Goal: Answer question/provide support: Share knowledge or assist other users

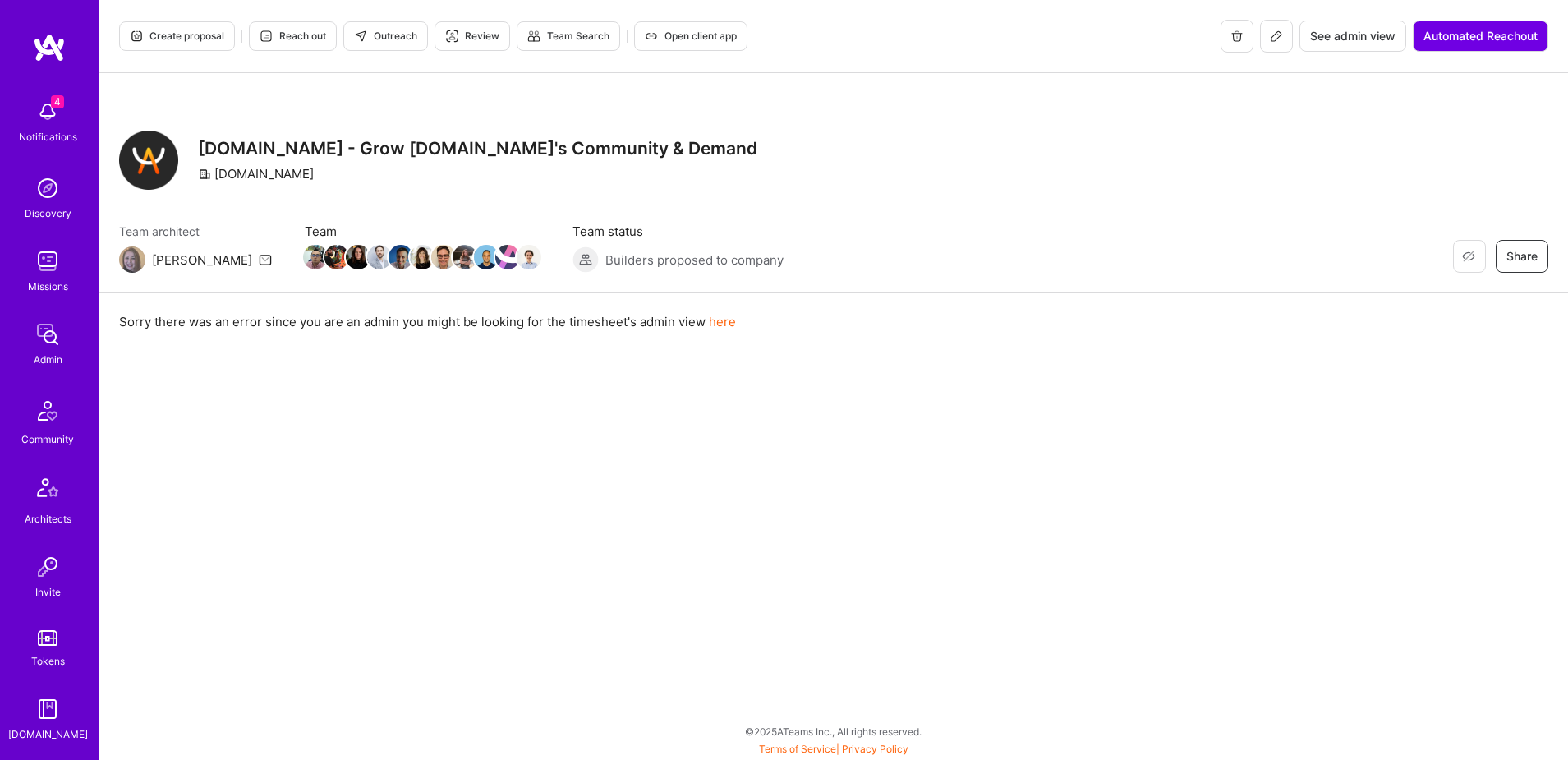
click at [1349, 42] on span "See admin view" at bounding box center [1353, 36] width 86 height 16
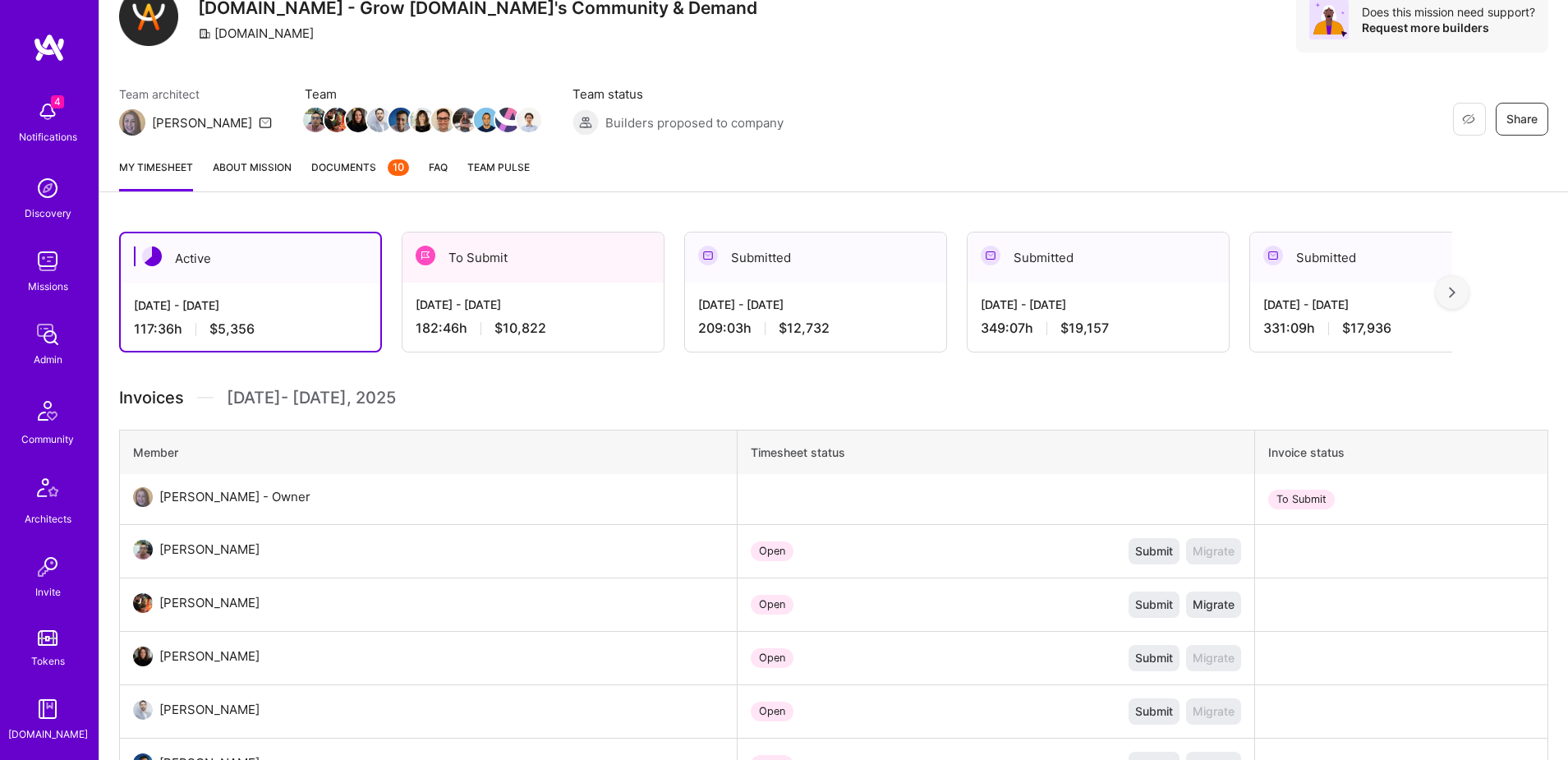
scroll to position [146, 0]
click at [896, 338] on div "Sep 1 - Sep 15, 2025 209:03 h $12,732" at bounding box center [815, 314] width 261 height 68
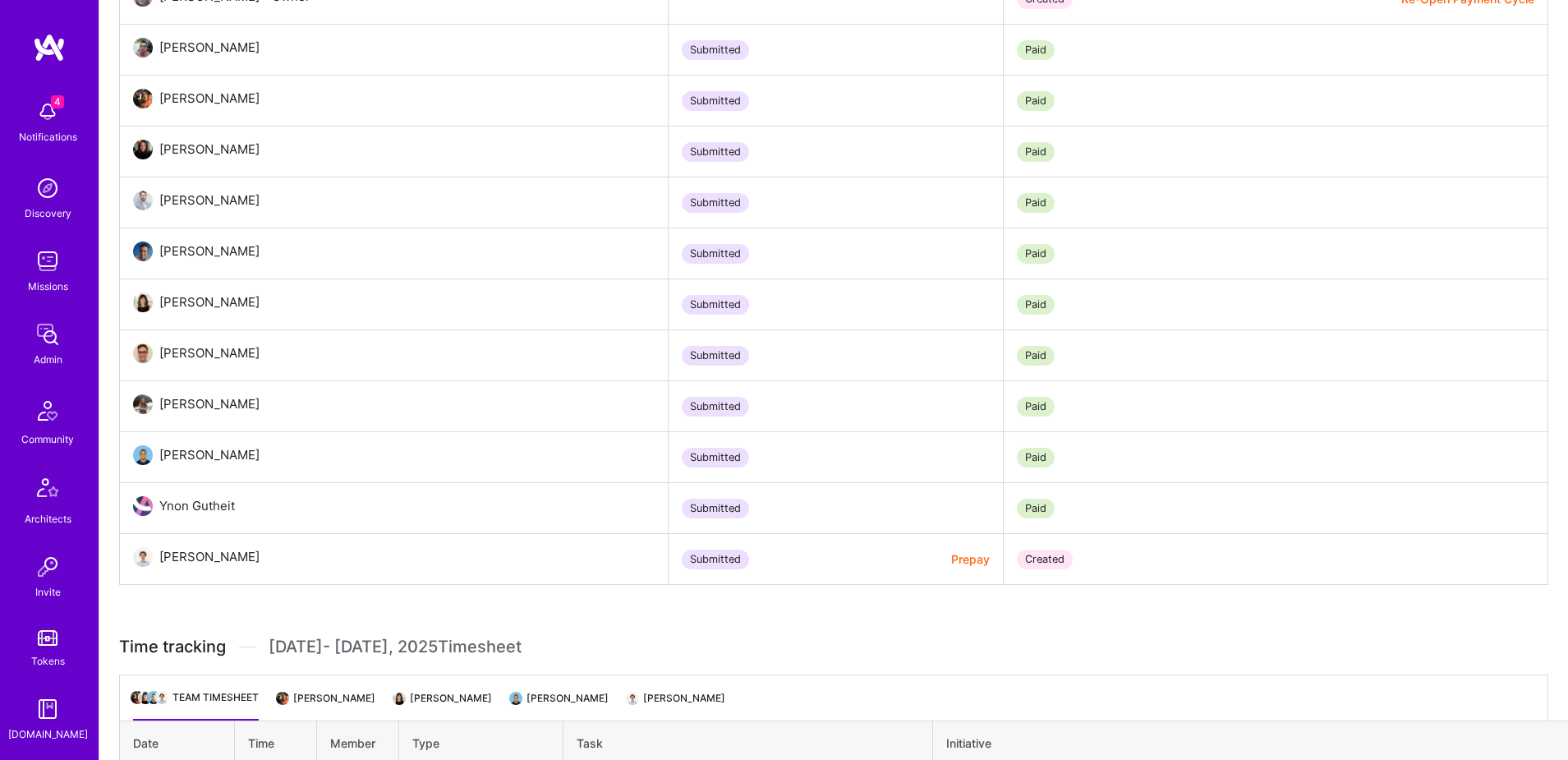
scroll to position [289, 0]
click at [46, 565] on img at bounding box center [47, 565] width 33 height 33
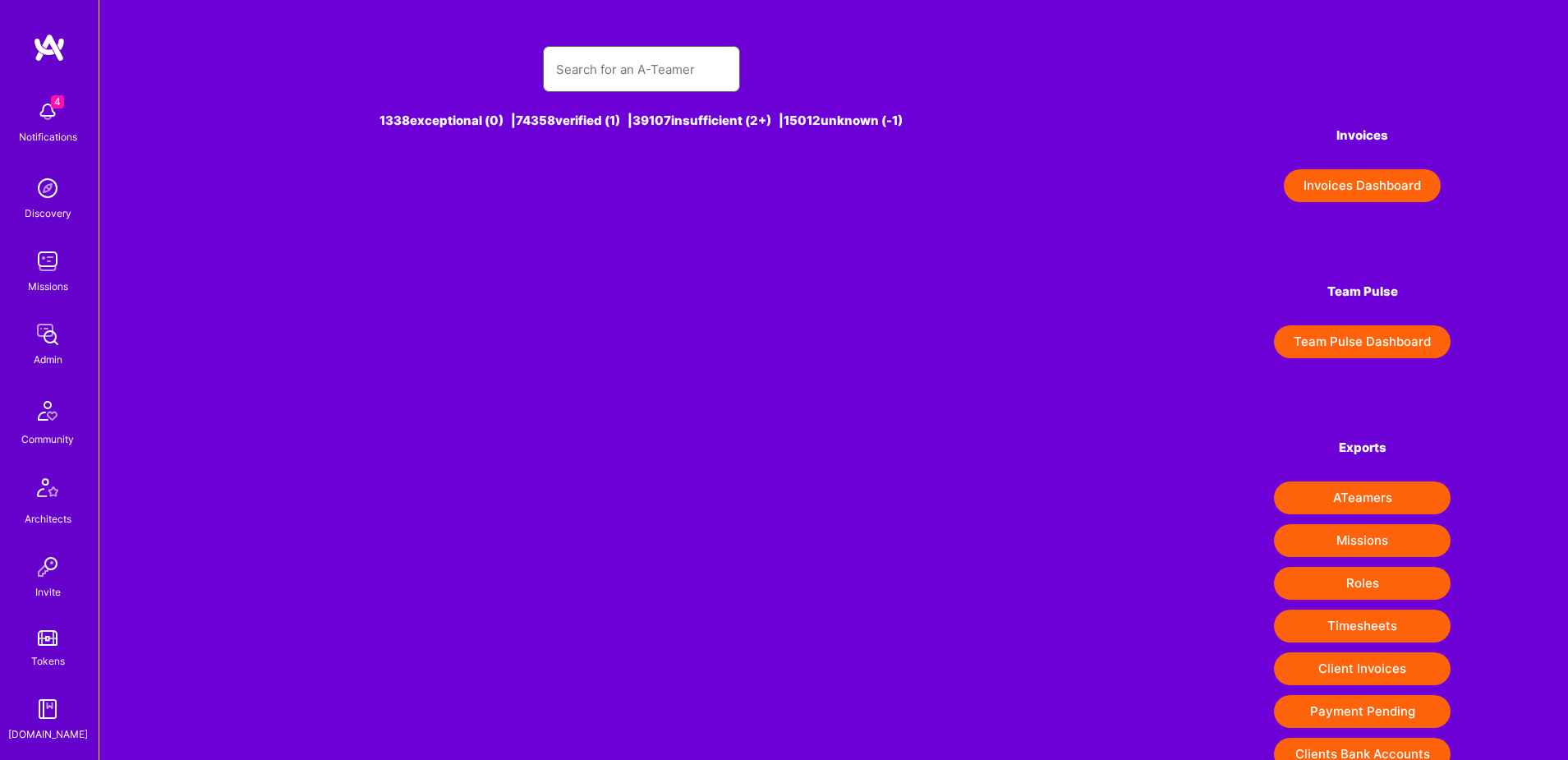
click at [616, 71] on input "text" at bounding box center [641, 69] width 171 height 42
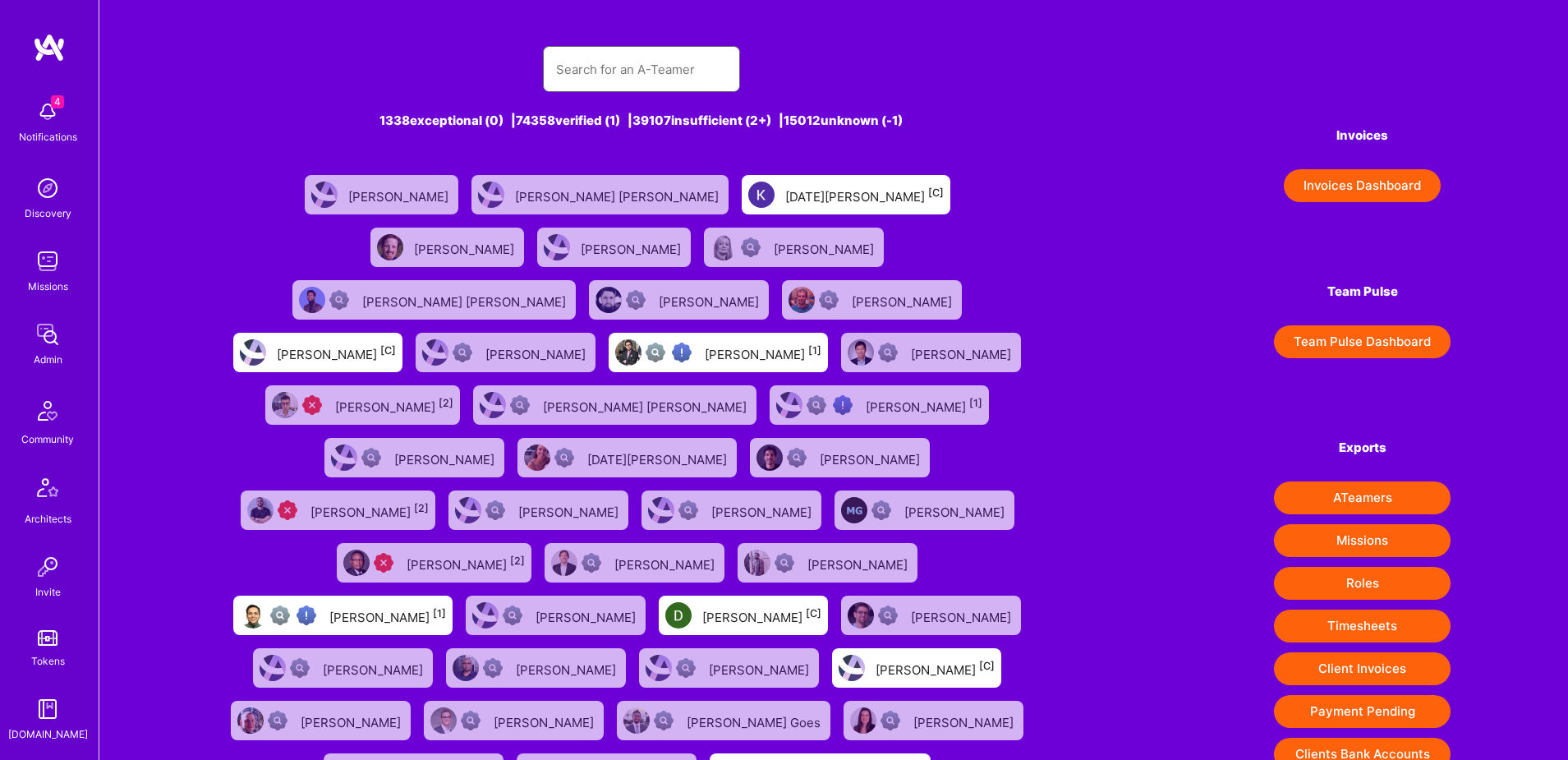
paste input "https://platform.a.team/bradknapp"
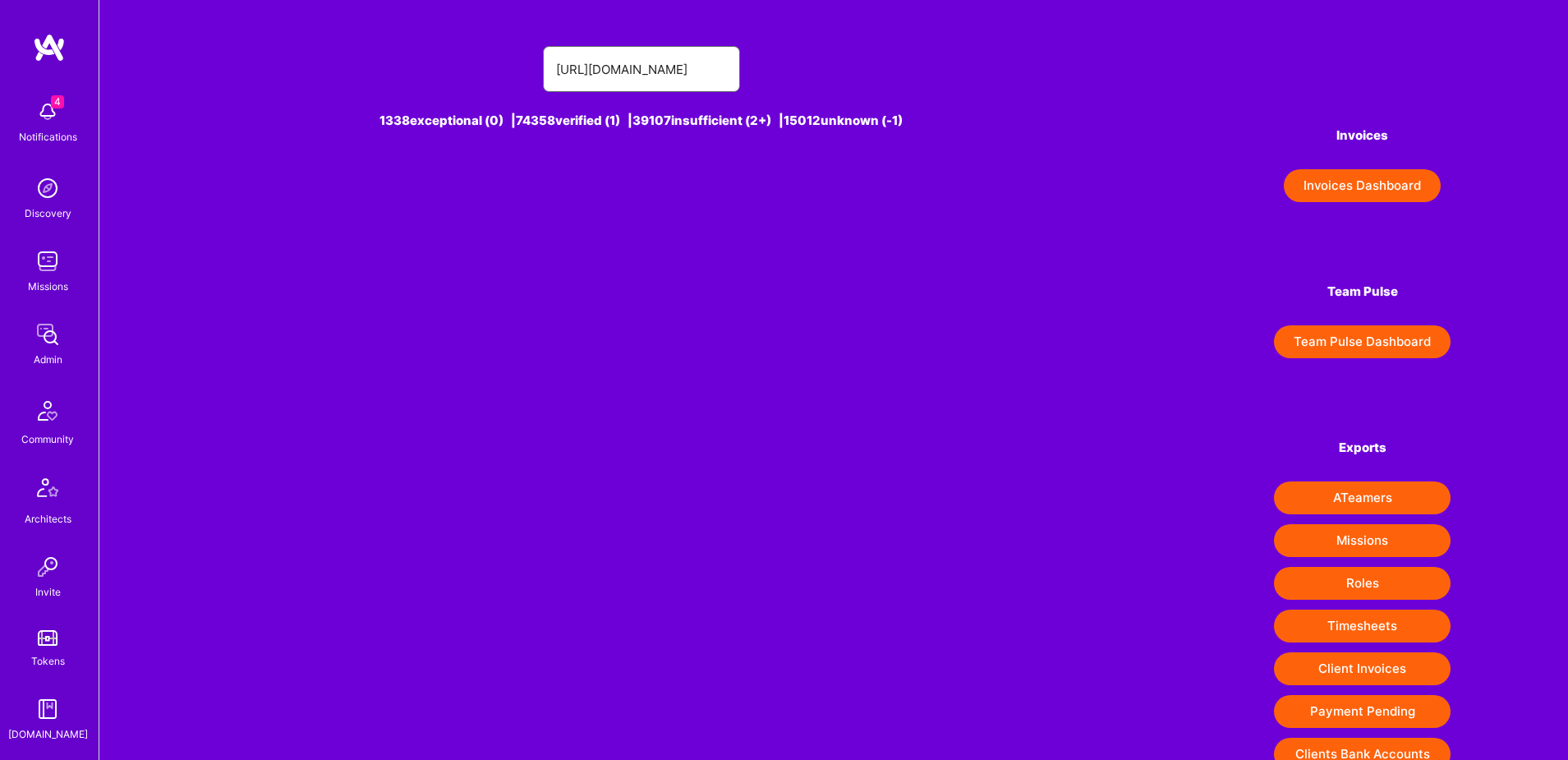
type input "https://platform.a.team/bradknapp"
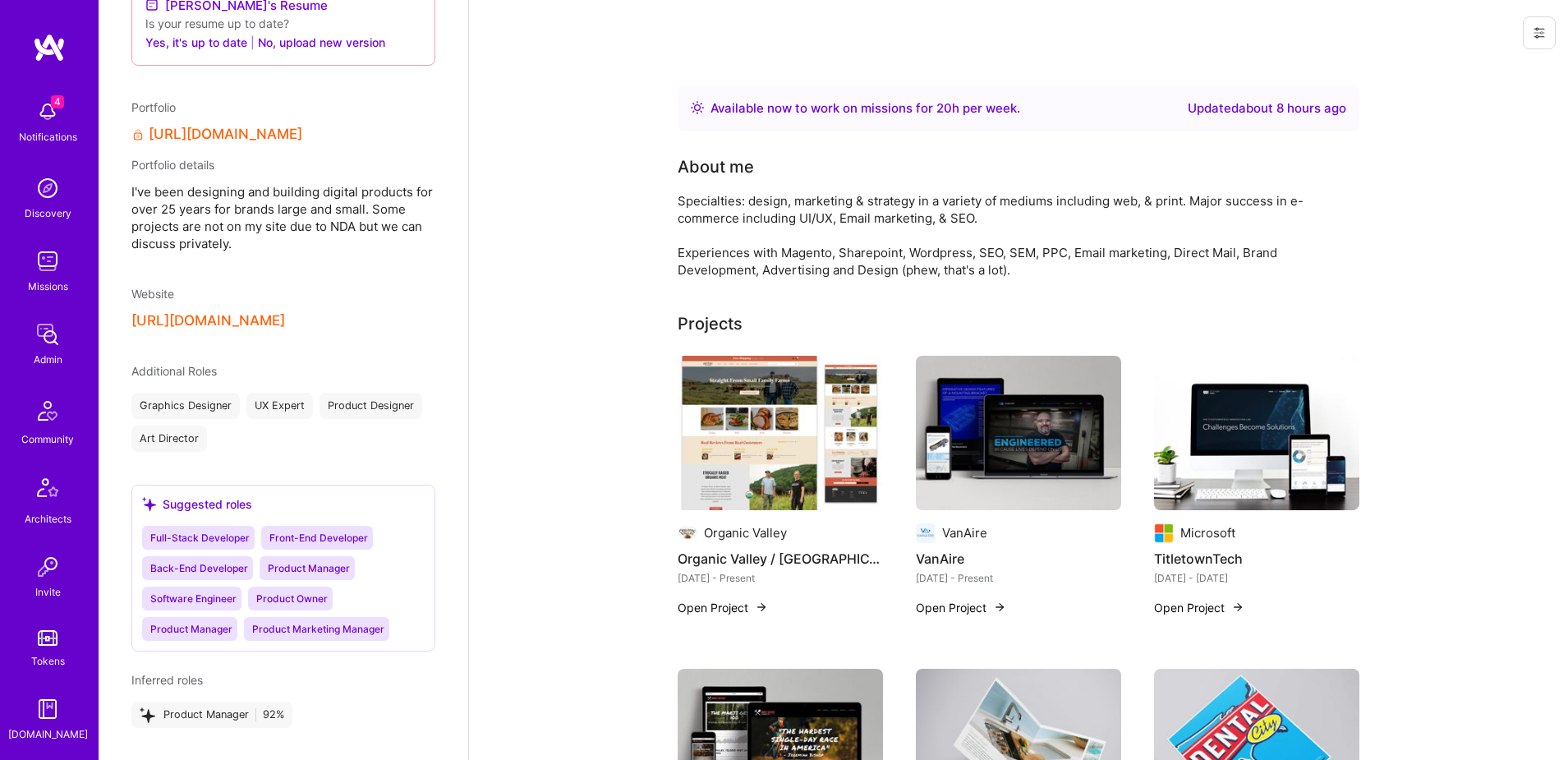
scroll to position [1411, 0]
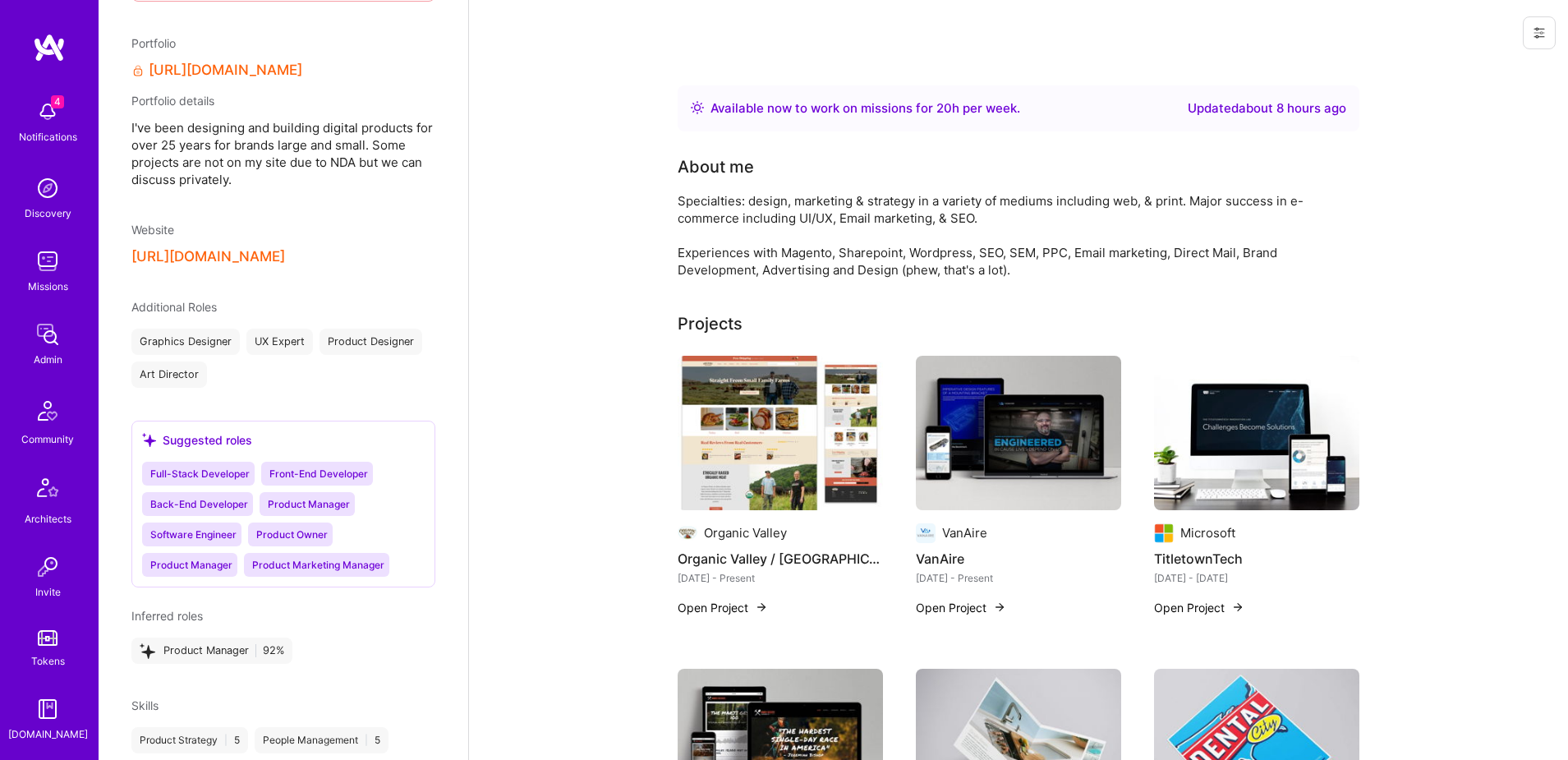
click at [1530, 25] on button at bounding box center [1540, 33] width 33 height 33
click at [50, 559] on img at bounding box center [47, 565] width 33 height 33
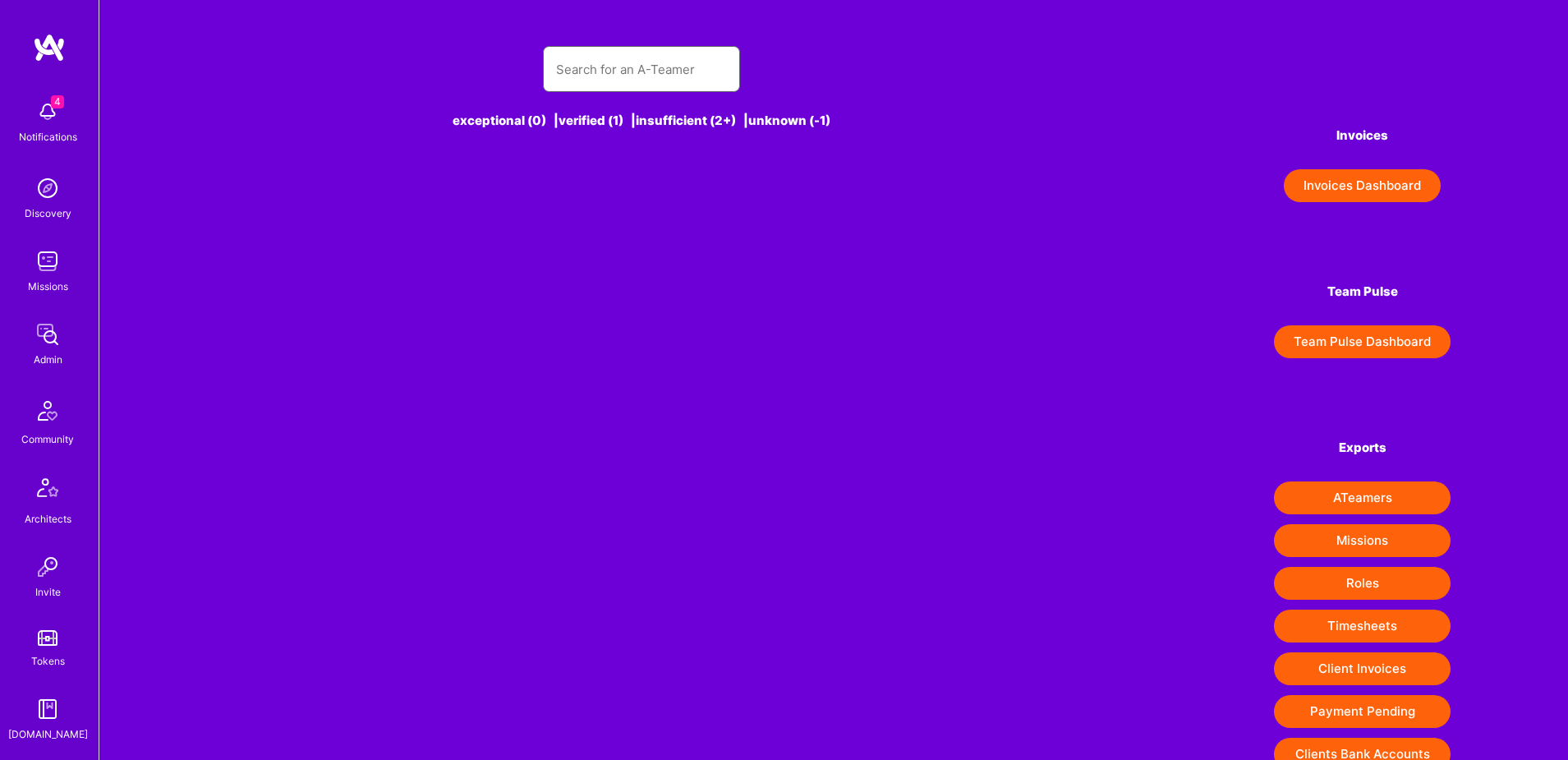
click at [590, 68] on input "text" at bounding box center [641, 69] width 171 height 42
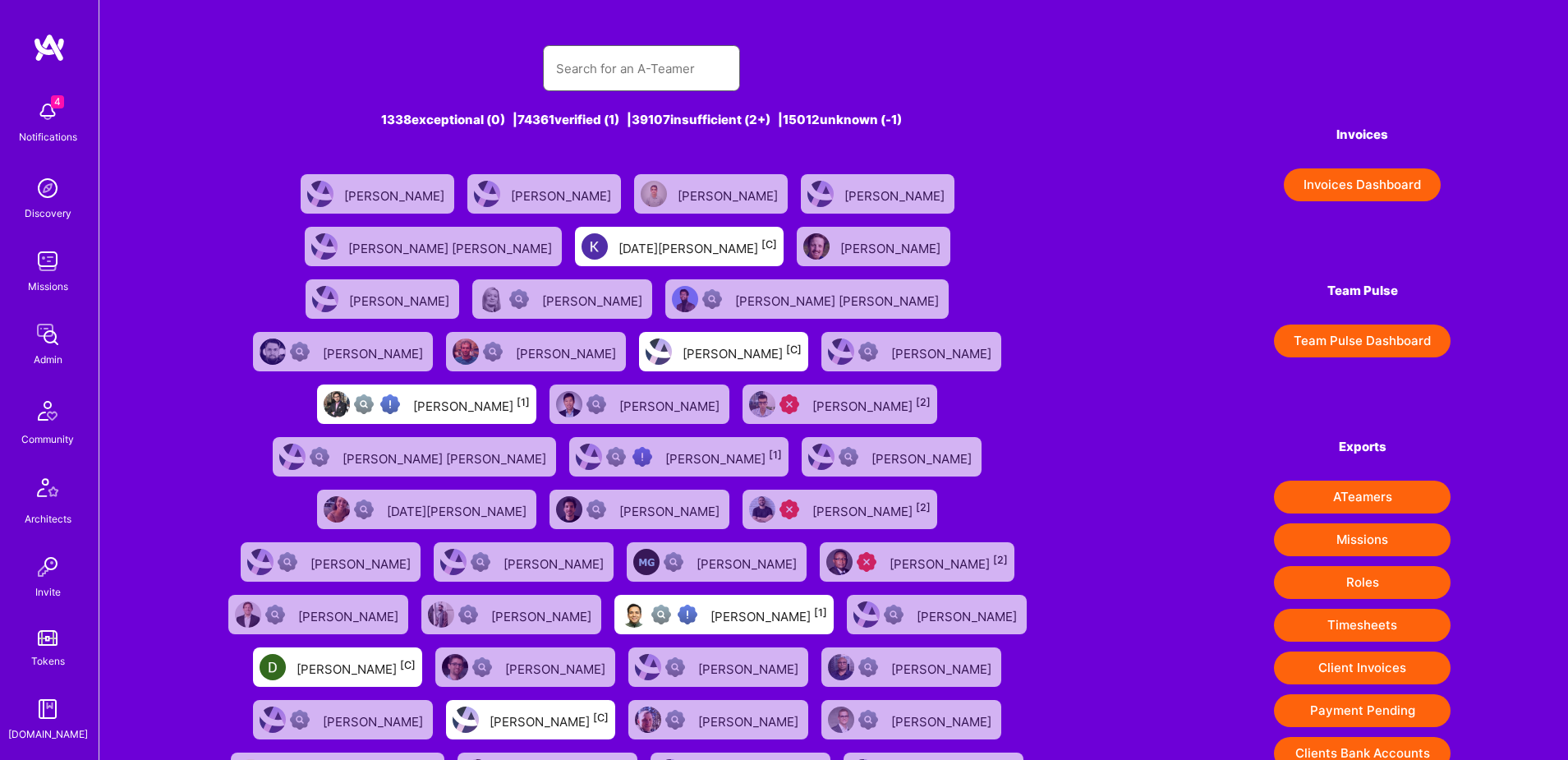
click at [591, 73] on input "text" at bounding box center [641, 68] width 171 height 42
paste input "[EMAIL_ADDRESS][DOMAIN_NAME]"
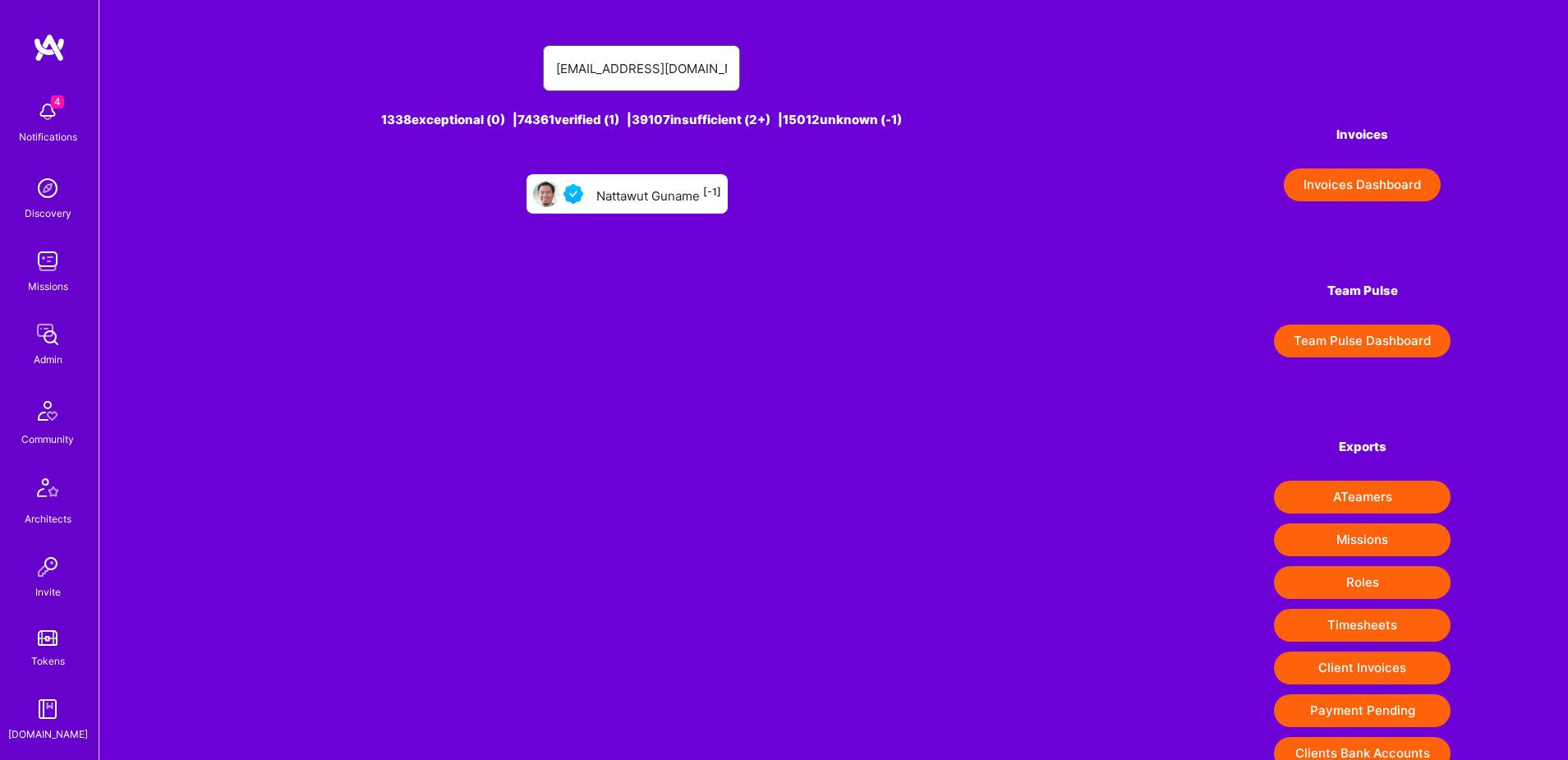
type input "[EMAIL_ADDRESS][DOMAIN_NAME]"
click at [649, 195] on div "Nattawut Guname [-1]" at bounding box center [659, 193] width 125 height 21
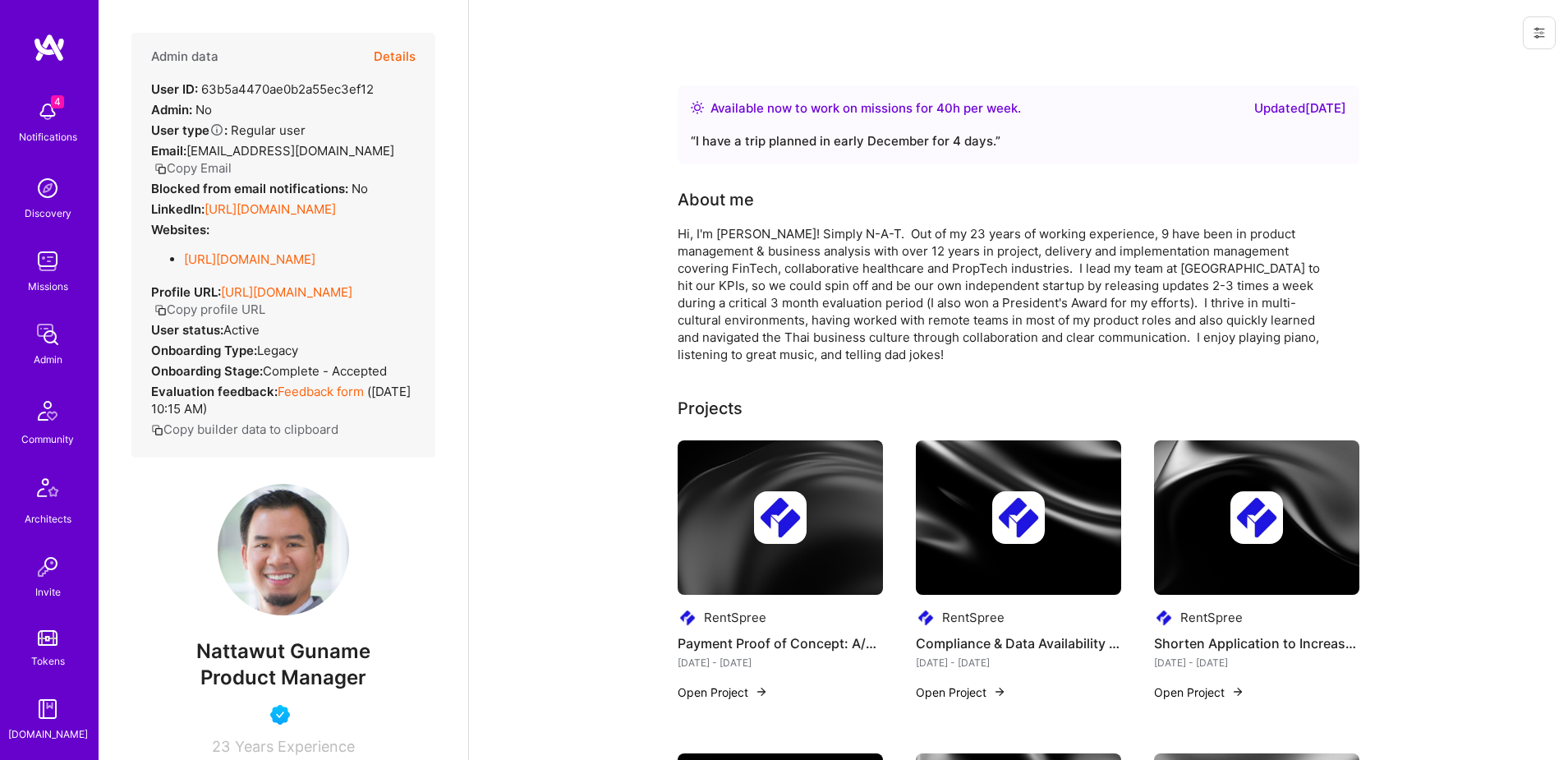
click at [388, 62] on button "Details" at bounding box center [395, 57] width 42 height 47
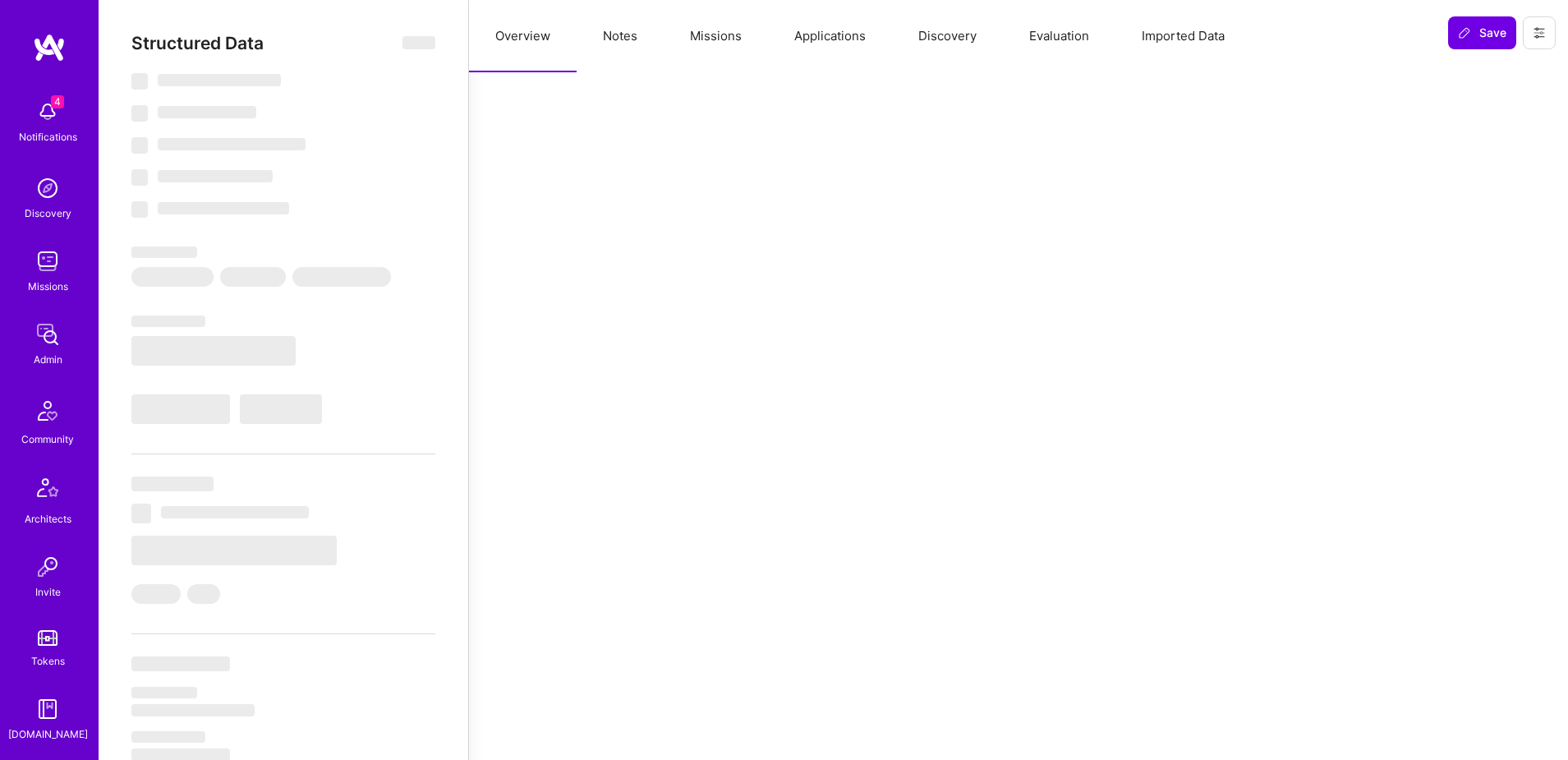
click at [835, 36] on button "Applications" at bounding box center [830, 36] width 124 height 72
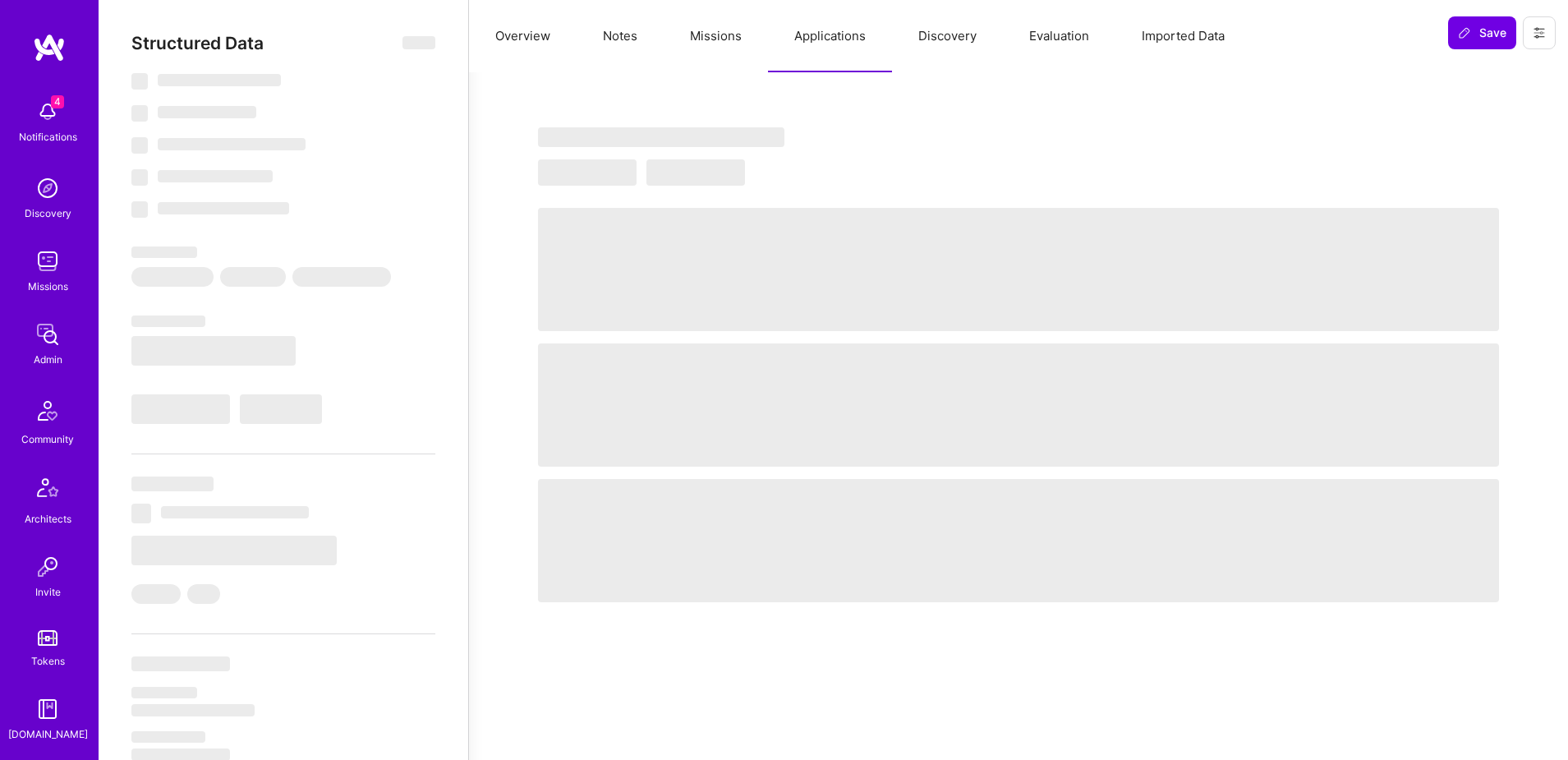
select select "Right Now"
select select "4"
select select "7"
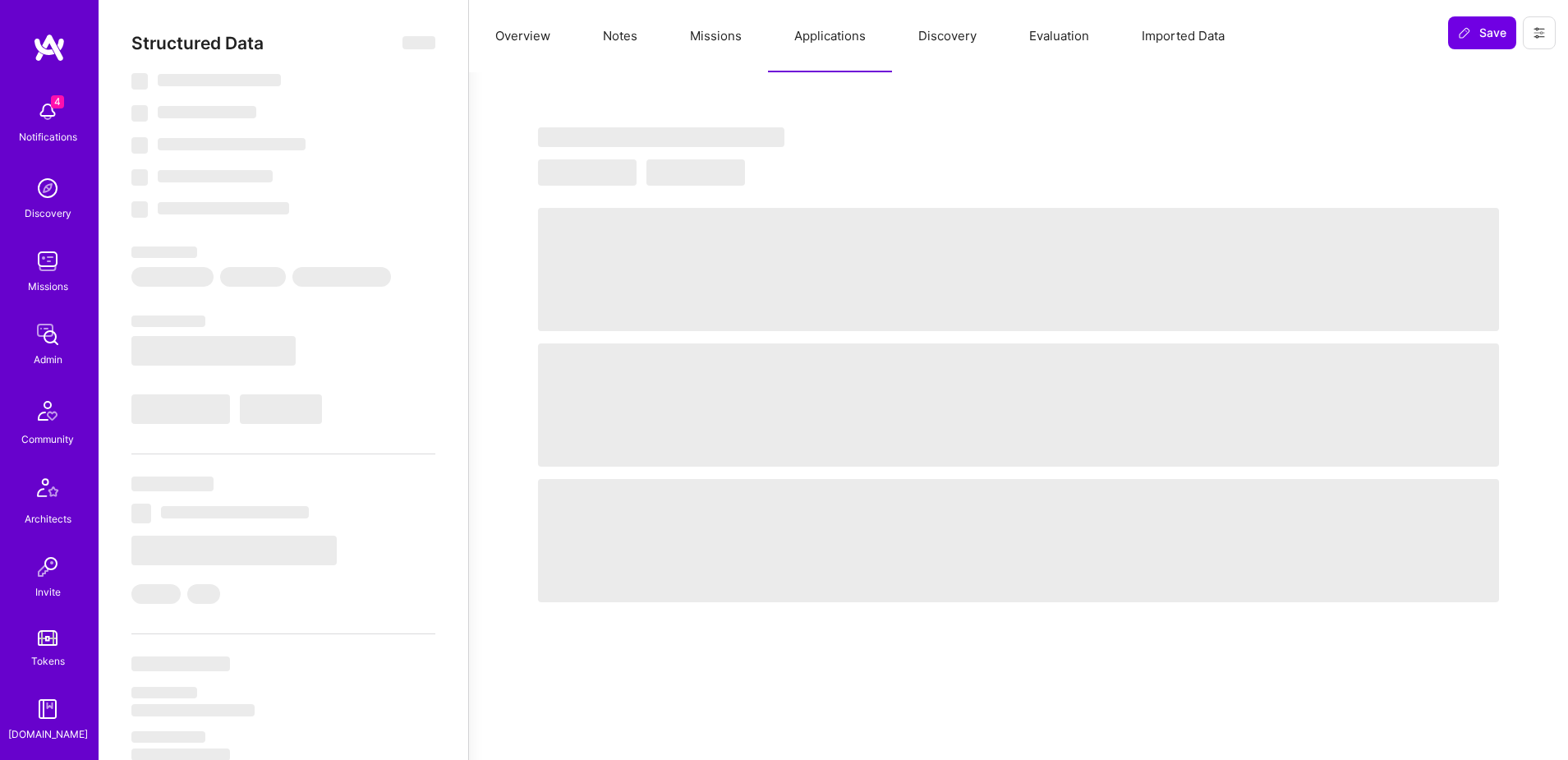
select select "TH"
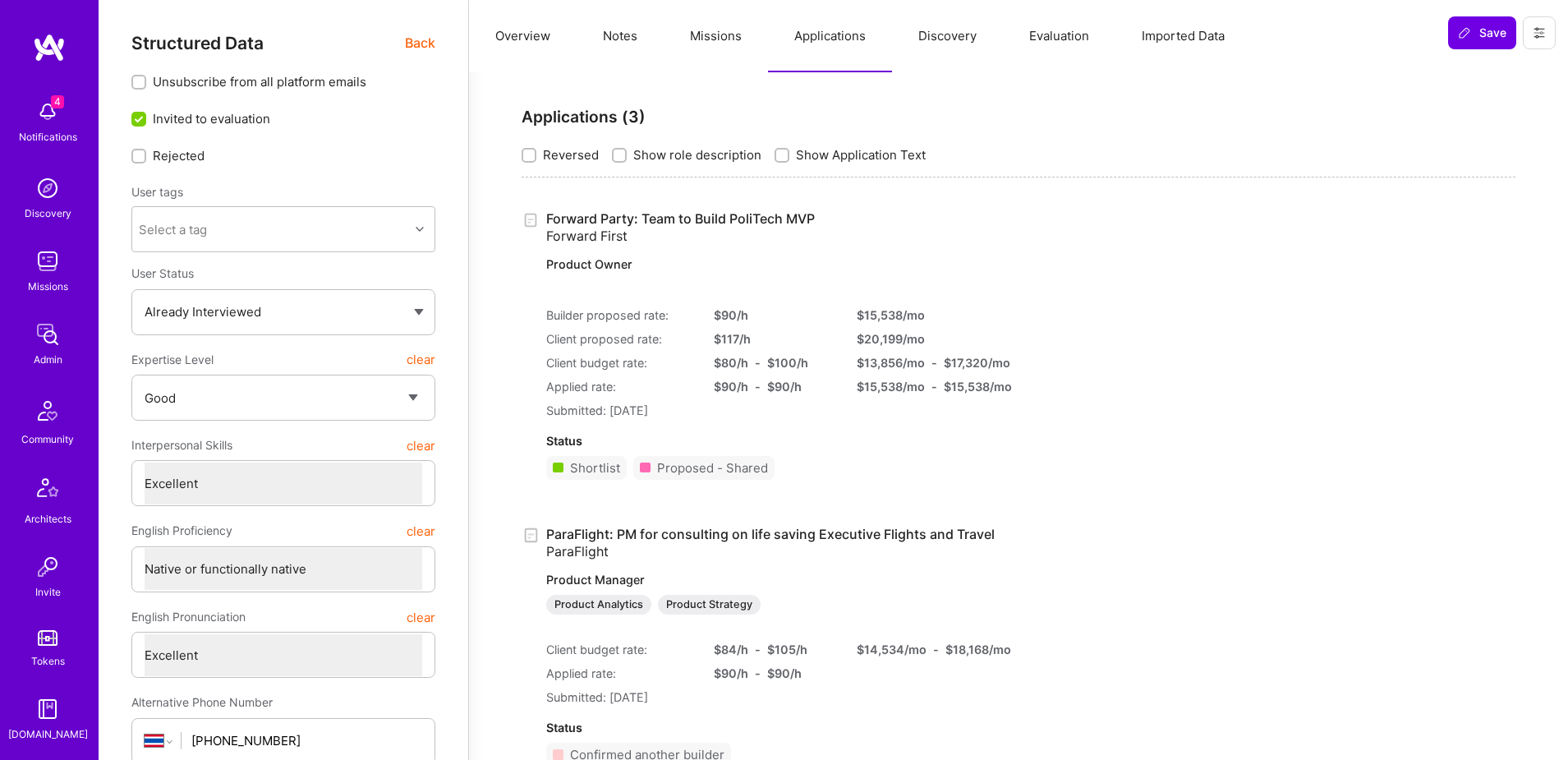
scroll to position [1, 0]
click at [1547, 37] on button at bounding box center [1540, 33] width 33 height 33
click at [1505, 68] on button "Login as Nattawut" at bounding box center [1480, 70] width 152 height 42
